Goal: Information Seeking & Learning: Learn about a topic

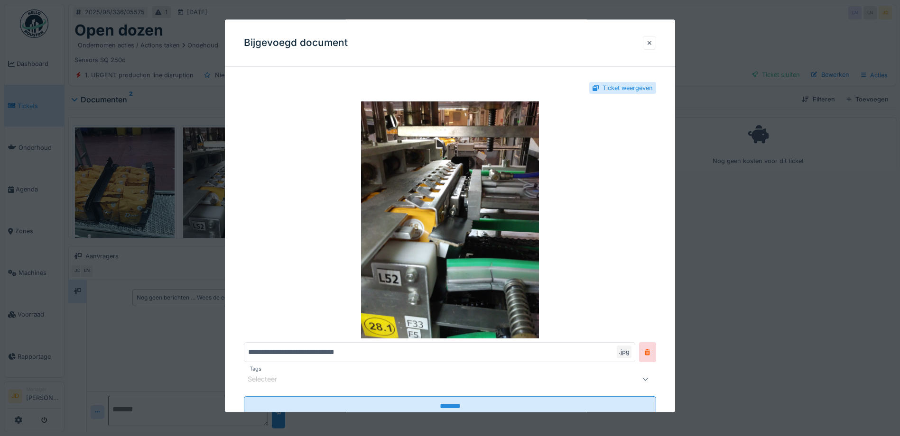
click at [652, 40] on div at bounding box center [649, 42] width 5 height 9
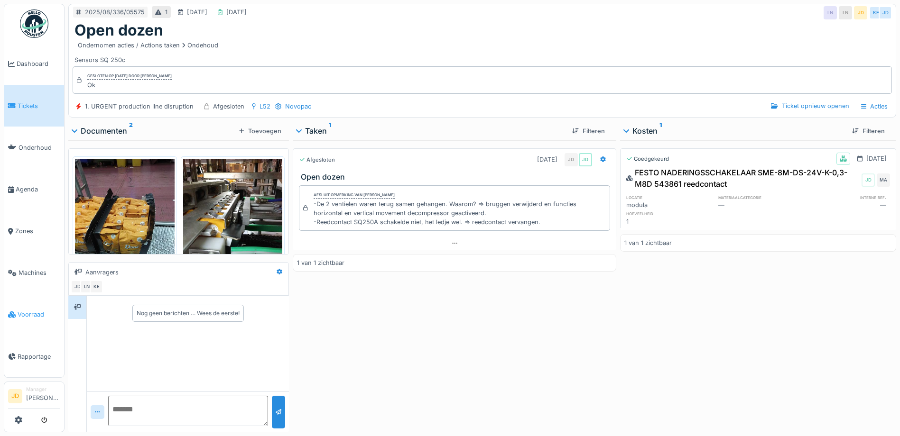
click at [24, 310] on span "Voorraad" at bounding box center [39, 314] width 43 height 9
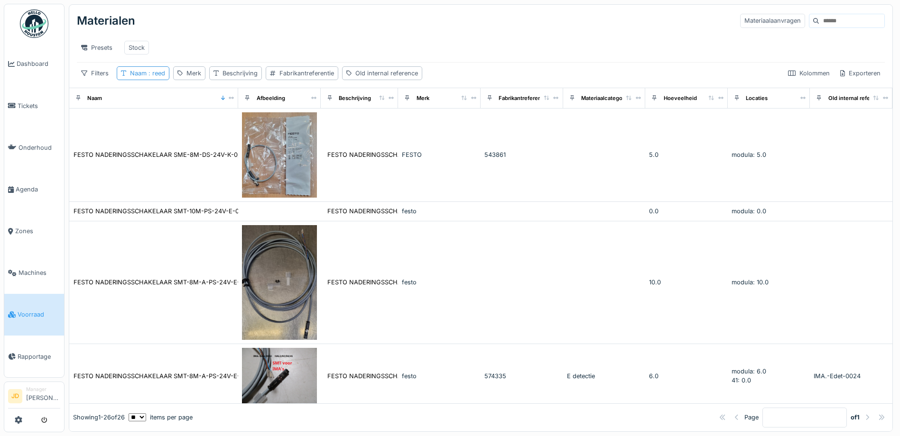
click at [156, 77] on span ": reed" at bounding box center [156, 73] width 18 height 7
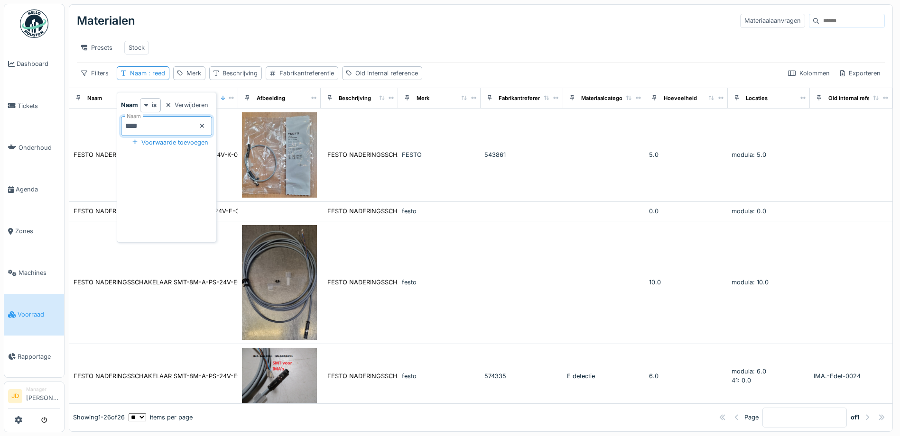
click at [212, 129] on input "****" at bounding box center [166, 126] width 91 height 20
click at [204, 128] on icon at bounding box center [202, 126] width 5 height 6
click at [199, 130] on input "Naam" at bounding box center [166, 126] width 91 height 20
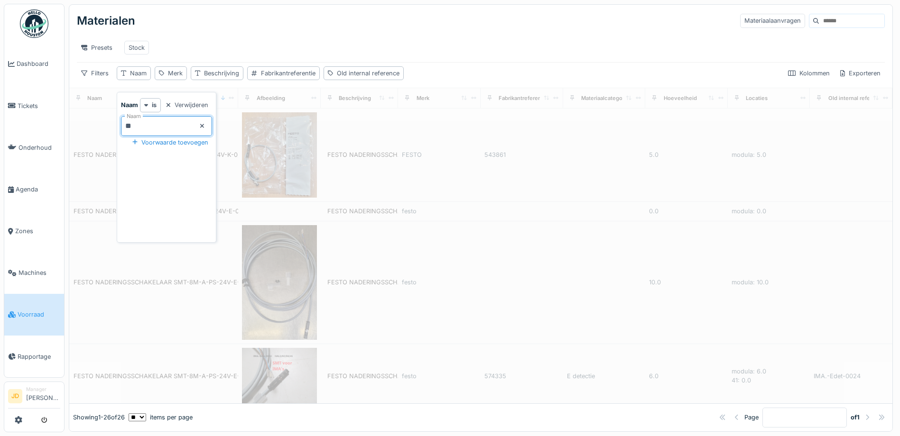
type input "***"
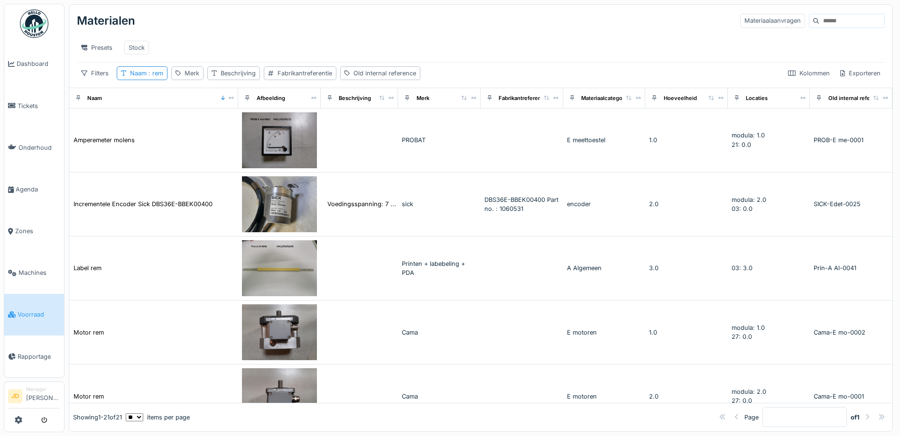
click at [367, 41] on div "Presets Stock" at bounding box center [481, 47] width 808 height 21
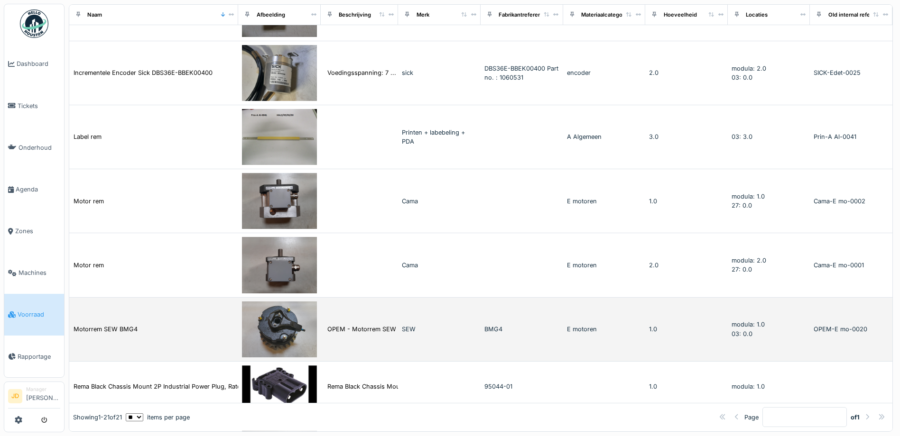
scroll to position [130, 0]
click at [164, 327] on div "Motorrem SEW BMG4" at bounding box center [153, 330] width 161 height 10
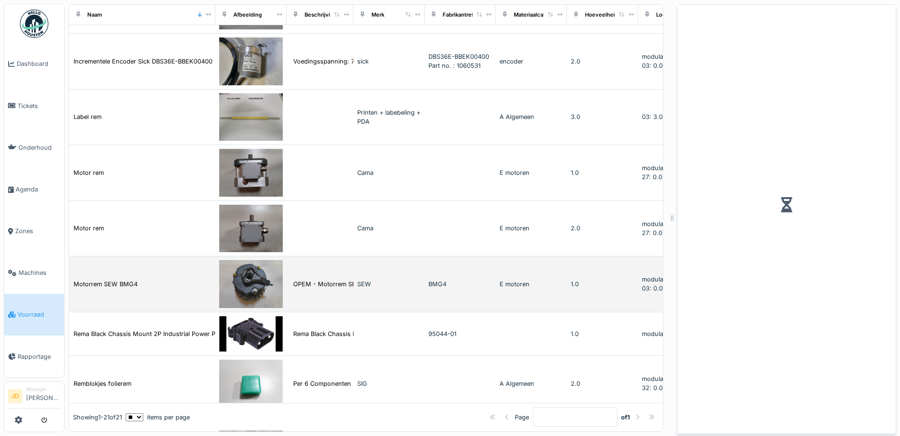
scroll to position [127, 0]
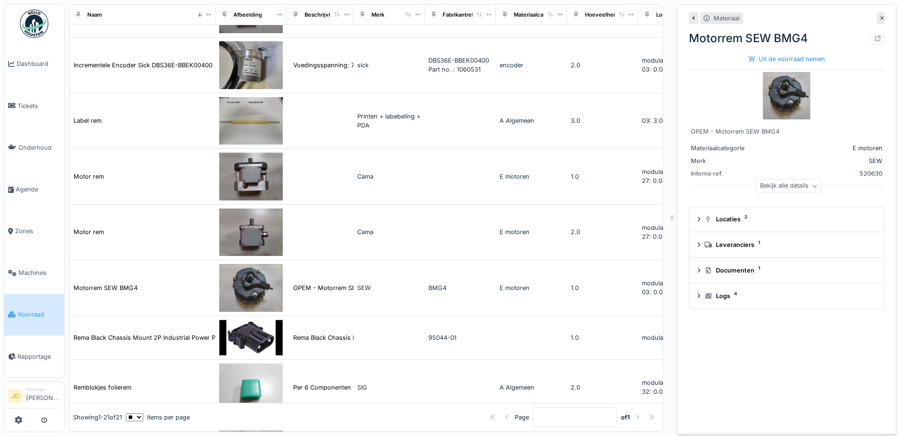
click at [777, 93] on img at bounding box center [786, 95] width 47 height 47
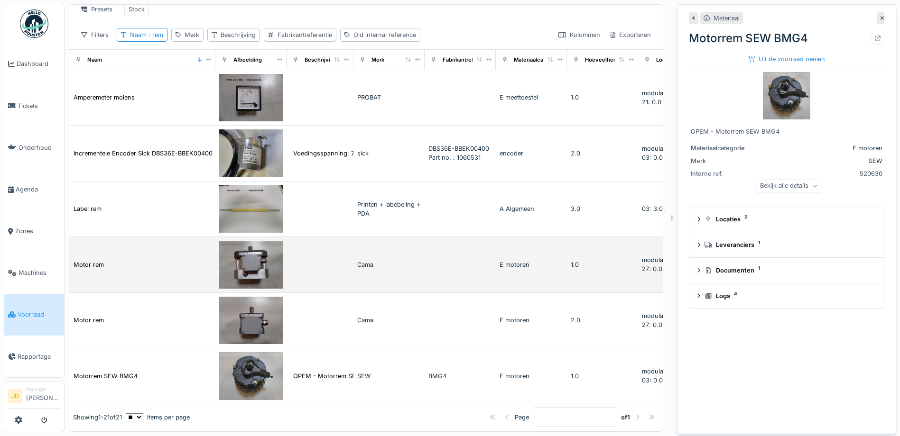
scroll to position [0, 0]
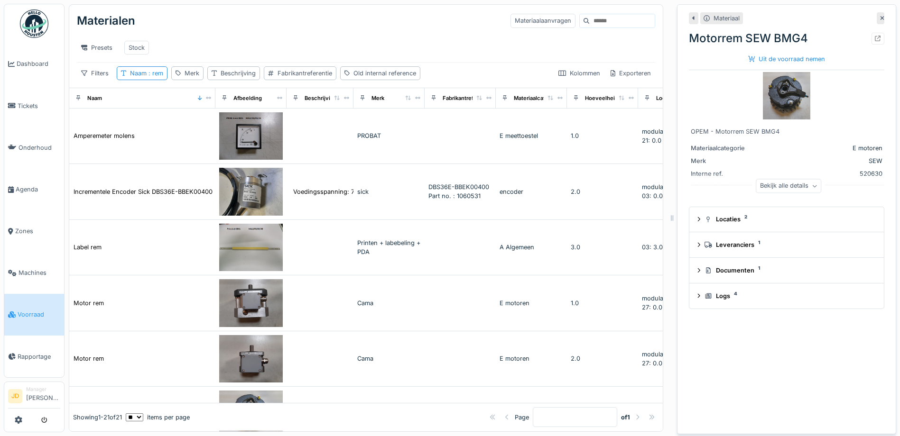
click at [775, 94] on img at bounding box center [786, 95] width 47 height 47
click at [45, 108] on span "Tickets" at bounding box center [39, 105] width 43 height 9
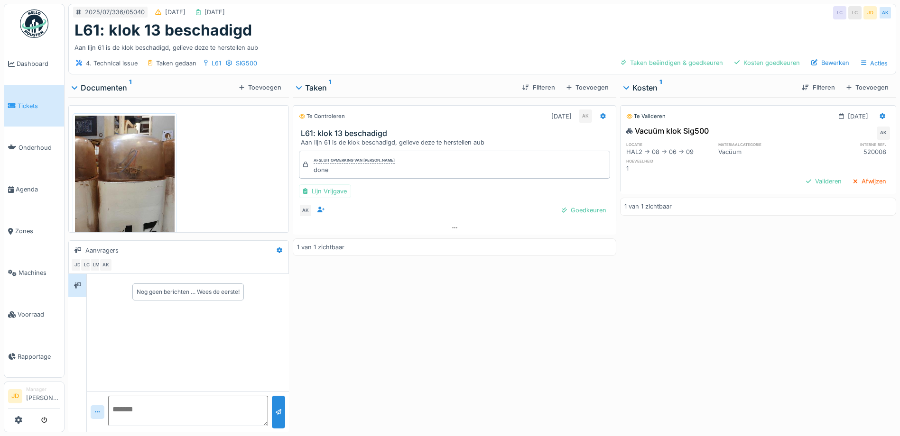
click at [117, 193] on img at bounding box center [125, 182] width 100 height 132
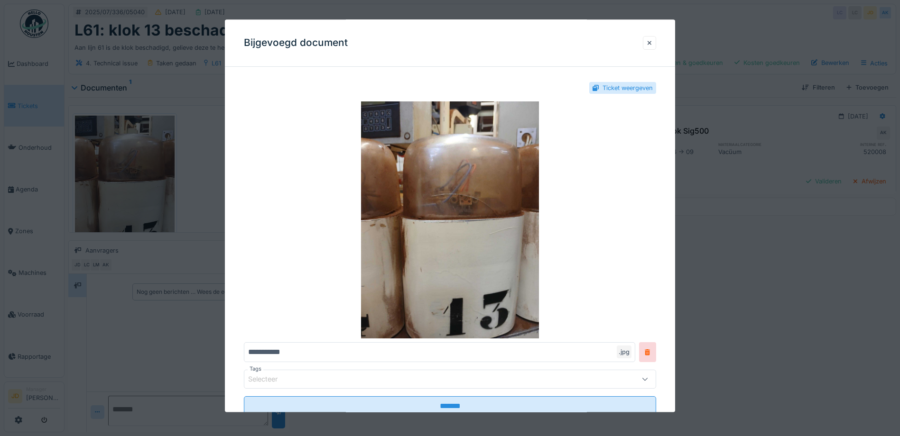
click at [841, 347] on div at bounding box center [450, 218] width 900 height 436
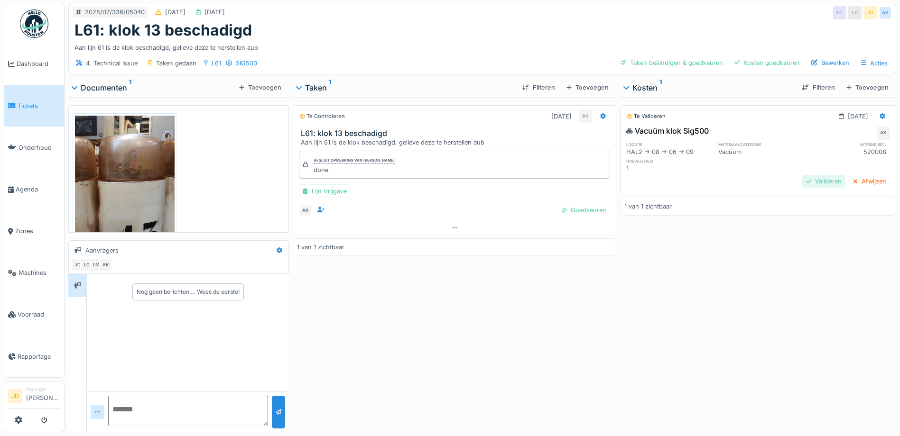
click at [806, 181] on div at bounding box center [808, 181] width 5 height 9
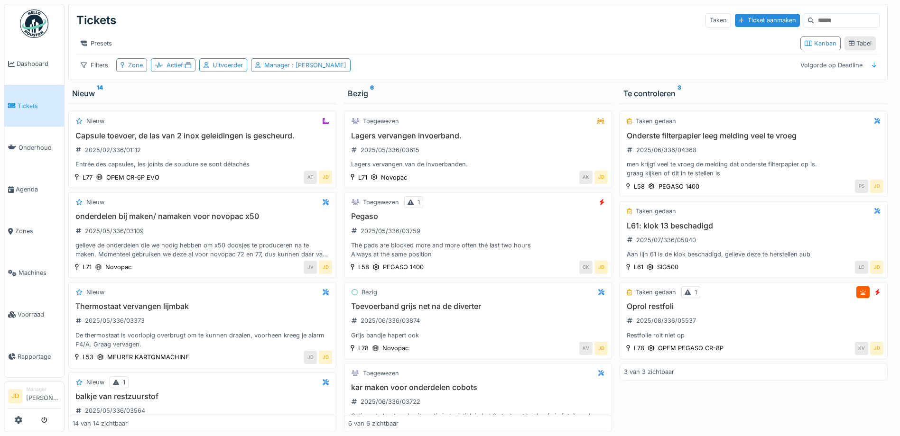
click at [856, 46] on div "Tabel" at bounding box center [859, 43] width 23 height 9
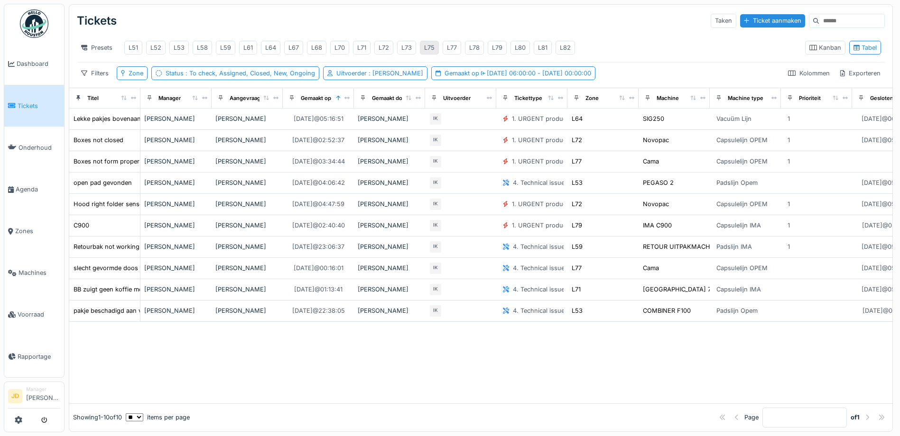
click at [432, 52] on div "L75" at bounding box center [429, 47] width 10 height 9
click at [430, 51] on div "L75" at bounding box center [429, 47] width 10 height 9
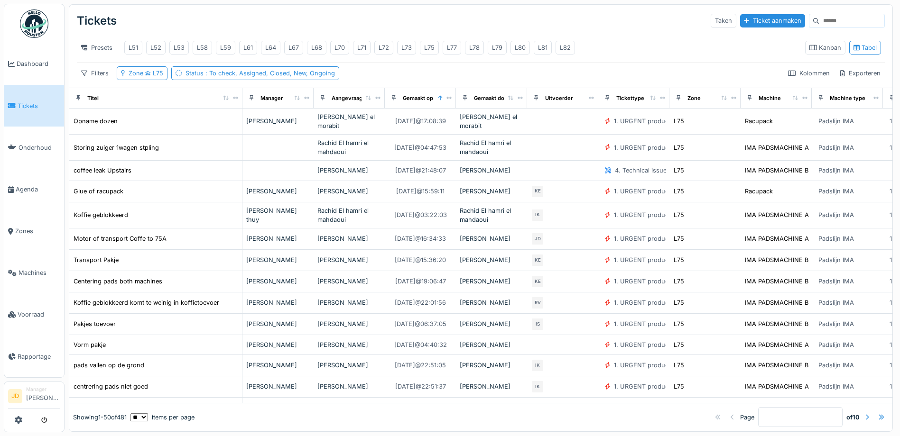
drag, startPoint x: 133, startPoint y: 106, endPoint x: 235, endPoint y: 111, distance: 102.1
click at [235, 108] on th "Titel" at bounding box center [155, 98] width 173 height 20
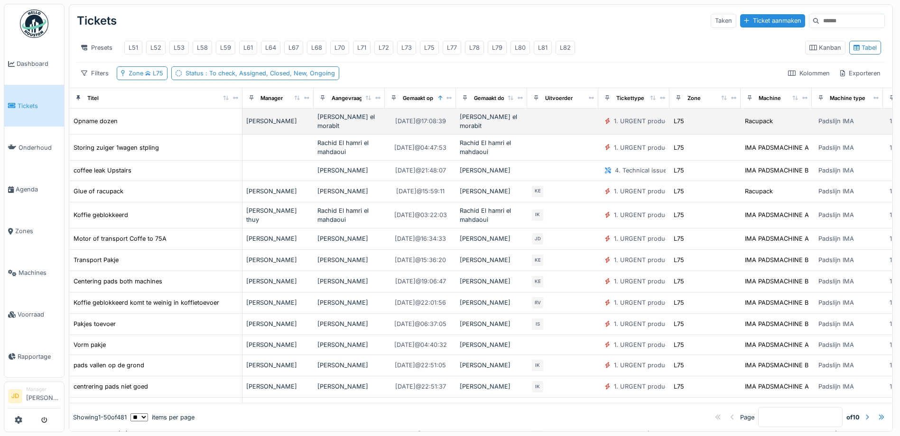
click at [161, 126] on div "Opname dozen" at bounding box center [155, 121] width 165 height 10
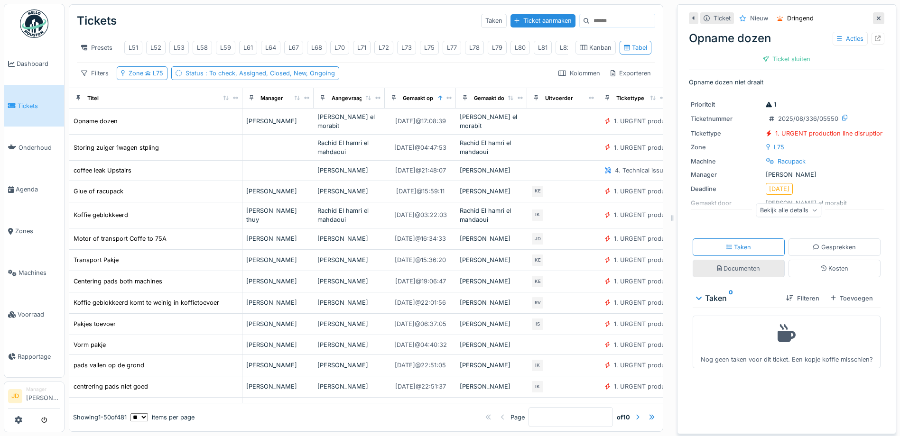
click at [737, 267] on div "Documenten" at bounding box center [738, 268] width 43 height 9
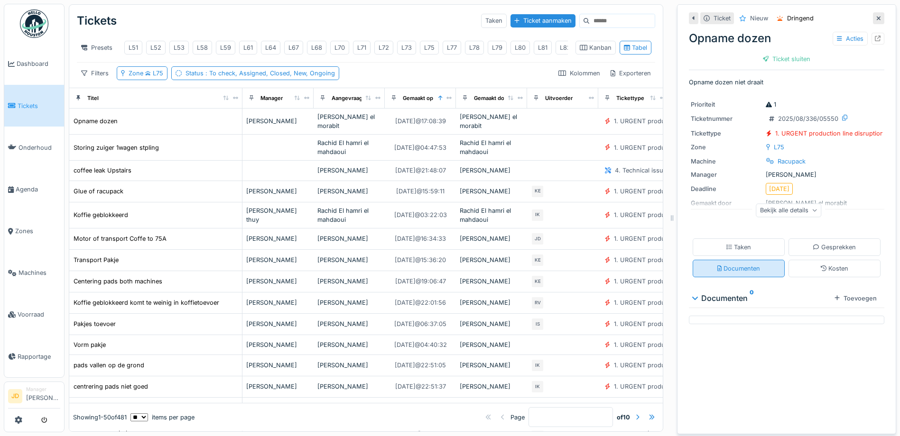
scroll to position [7, 0]
click at [820, 265] on div "Kosten" at bounding box center [834, 268] width 28 height 9
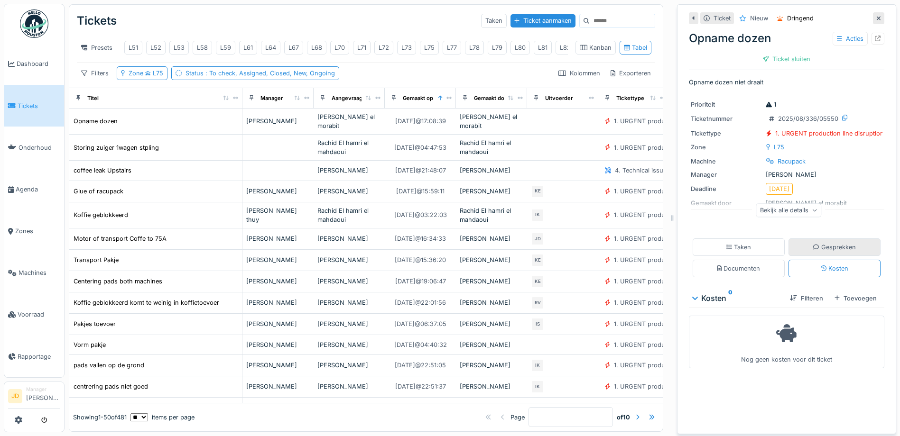
click at [814, 243] on div "Gesprekken" at bounding box center [834, 247] width 43 height 9
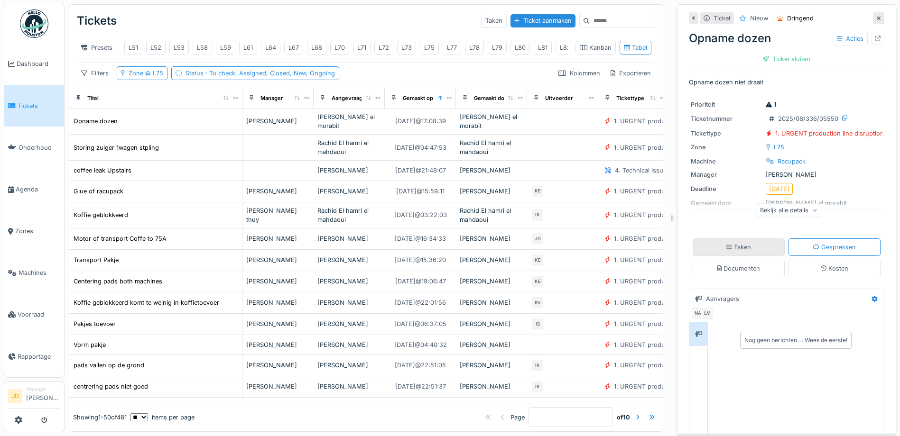
click at [757, 247] on div "Taken" at bounding box center [738, 248] width 92 height 18
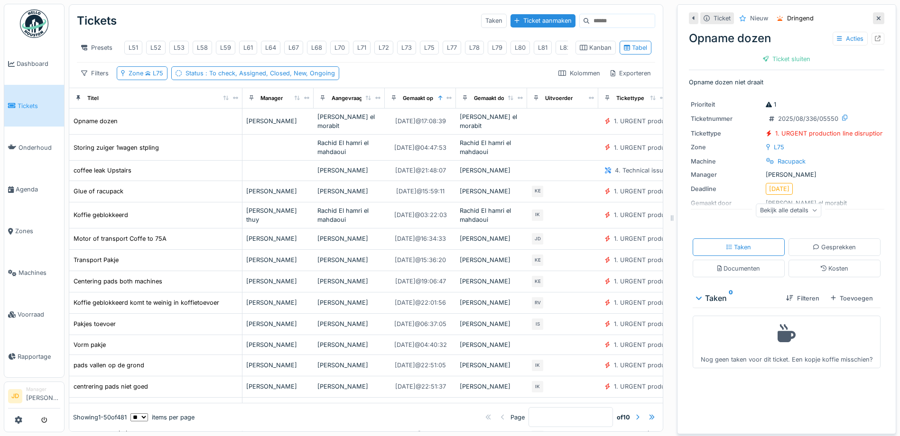
click at [876, 15] on icon at bounding box center [878, 18] width 5 height 6
